Goal: Complete application form

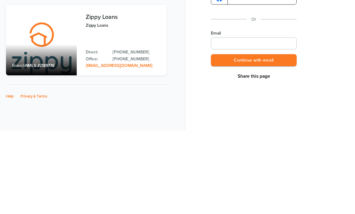
scroll to position [19, 0]
type input "**********"
click at [278, 138] on button "Continue with email" at bounding box center [254, 144] width 86 height 12
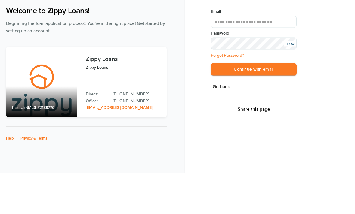
click at [290, 83] on div "SHOW" at bounding box center [290, 85] width 12 height 5
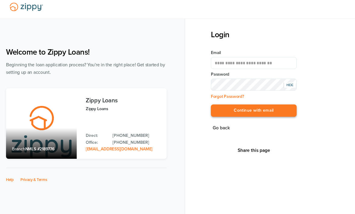
click at [267, 110] on button "Continue with email" at bounding box center [254, 111] width 86 height 12
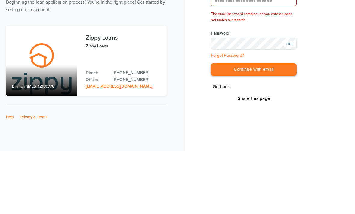
click at [270, 126] on button "Continue with email" at bounding box center [254, 132] width 86 height 12
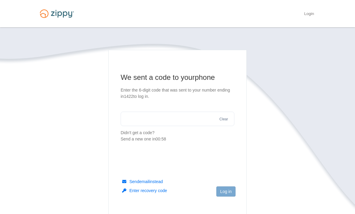
click at [134, 119] on input "text" at bounding box center [178, 119] width 114 height 14
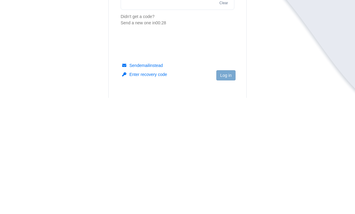
click at [140, 179] on button "Send email instead" at bounding box center [142, 182] width 41 height 6
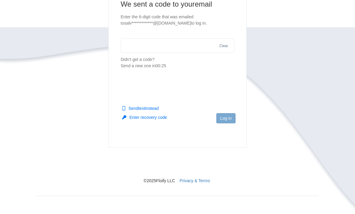
click at [142, 48] on input "text" at bounding box center [178, 46] width 114 height 14
type input "******"
click at [226, 121] on button "Log in" at bounding box center [225, 118] width 19 height 10
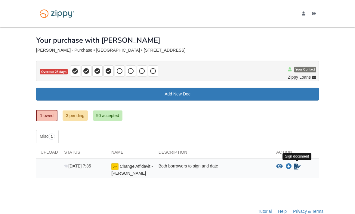
click at [295, 169] on icon "Sign Form" at bounding box center [297, 167] width 7 height 6
click at [296, 169] on link "Sign document" at bounding box center [297, 166] width 8 height 7
click at [295, 166] on icon "Waiting for your co-borrower to e-sign" at bounding box center [297, 167] width 7 height 6
